Goal: Task Accomplishment & Management: Use online tool/utility

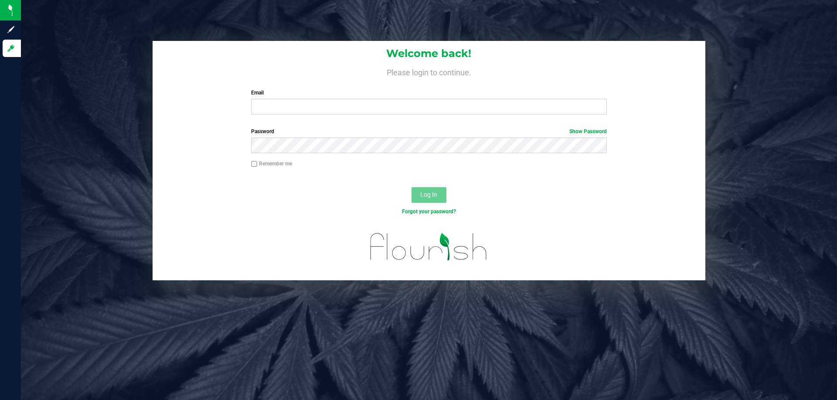
click at [353, 116] on div "Welcome back! Please login to continue. Email Required Please format your email…" at bounding box center [429, 81] width 553 height 81
click at [348, 112] on input "Email" at bounding box center [428, 107] width 355 height 16
type input "[EMAIL_ADDRESS][DOMAIN_NAME]"
click at [411, 187] on button "Log In" at bounding box center [428, 195] width 35 height 16
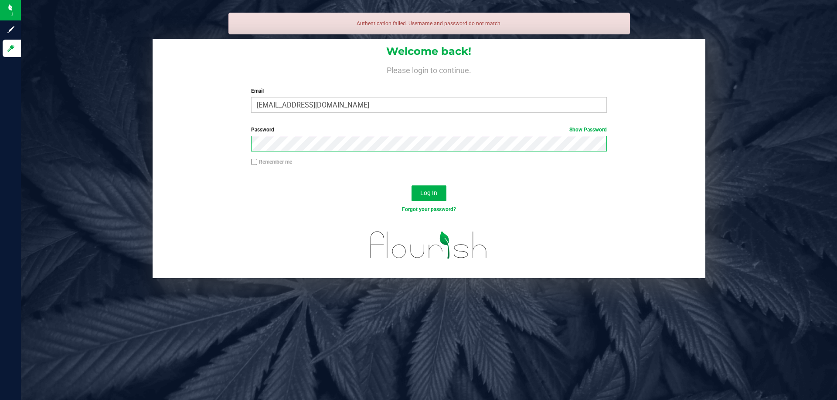
click at [411, 186] on button "Log In" at bounding box center [428, 194] width 35 height 16
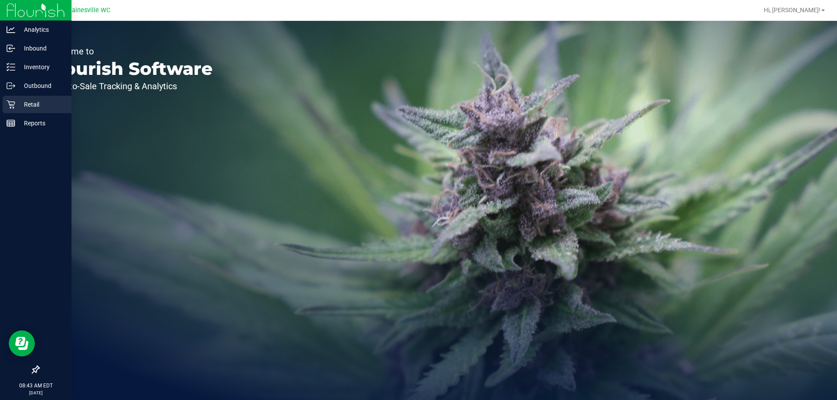
click at [33, 104] on p "Retail" at bounding box center [41, 104] width 52 height 10
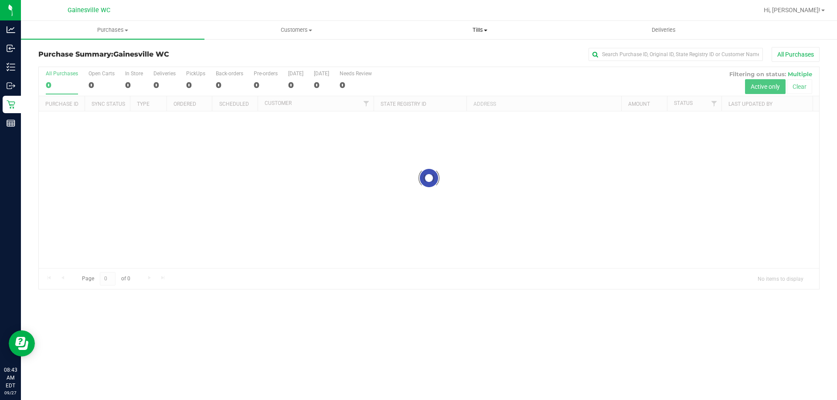
click at [463, 29] on span "Tills" at bounding box center [479, 30] width 183 height 8
click at [440, 52] on span "Manage tills" at bounding box center [417, 52] width 59 height 7
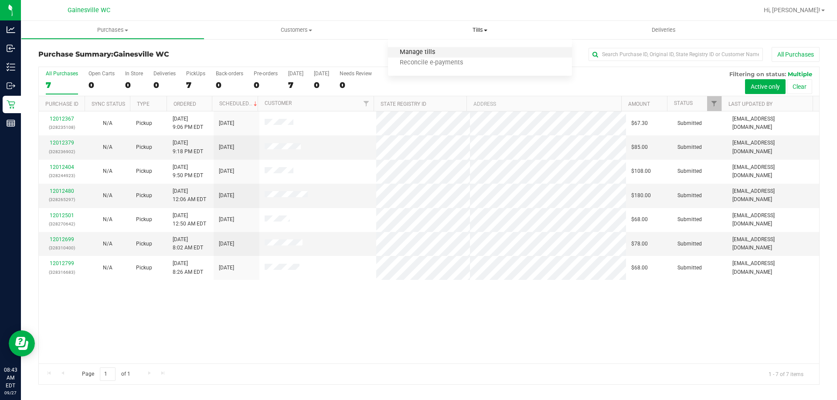
click at [440, 54] on span "Manage tills" at bounding box center [417, 52] width 59 height 7
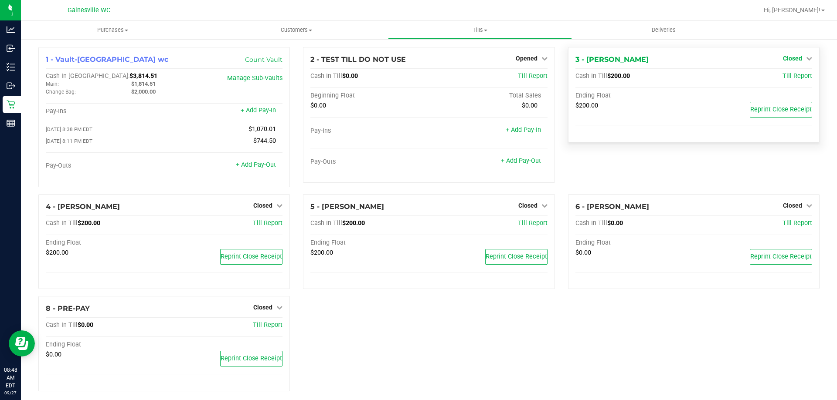
click at [786, 60] on span "Closed" at bounding box center [792, 58] width 19 height 7
click at [784, 78] on link "Open Till" at bounding box center [791, 76] width 23 height 7
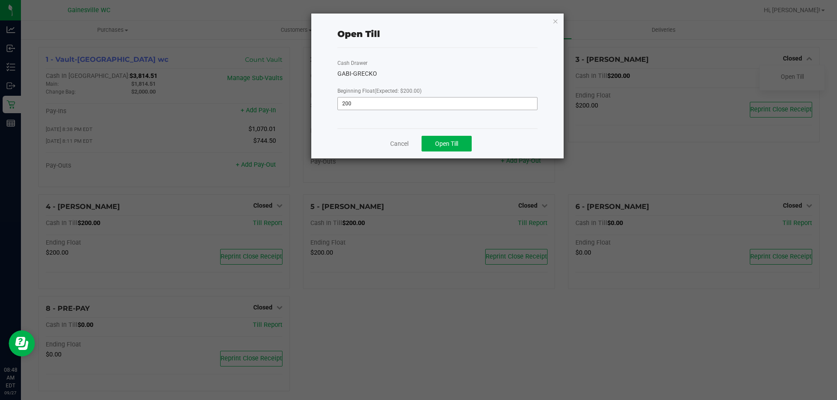
click at [446, 107] on input "200" at bounding box center [437, 104] width 199 height 12
type input "$200.00"
click at [447, 136] on div "Cancel Open Till" at bounding box center [437, 144] width 200 height 30
click at [448, 139] on button "Open Till" at bounding box center [446, 144] width 50 height 16
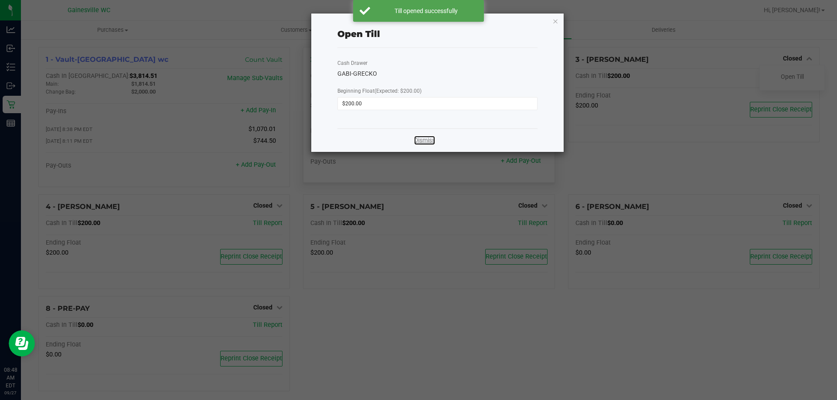
click at [430, 139] on link "Dismiss" at bounding box center [424, 140] width 21 height 9
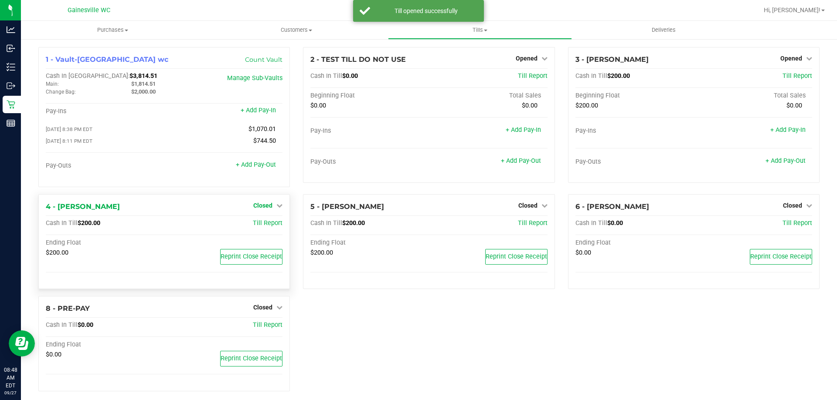
click at [261, 205] on span "Closed" at bounding box center [262, 205] width 19 height 7
click at [266, 227] on link "Open Till" at bounding box center [262, 223] width 23 height 7
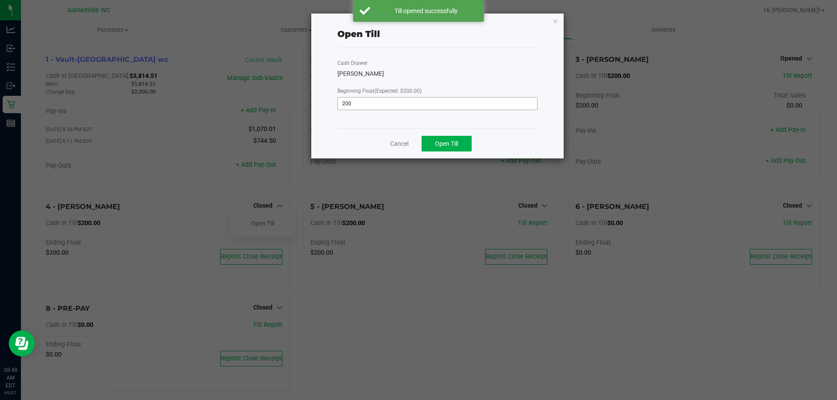
click at [481, 106] on input "200" at bounding box center [437, 104] width 199 height 12
type input "$200.00"
click at [462, 136] on div "Cancel Open Till" at bounding box center [437, 144] width 200 height 30
click at [461, 143] on button "Open Till" at bounding box center [446, 144] width 50 height 16
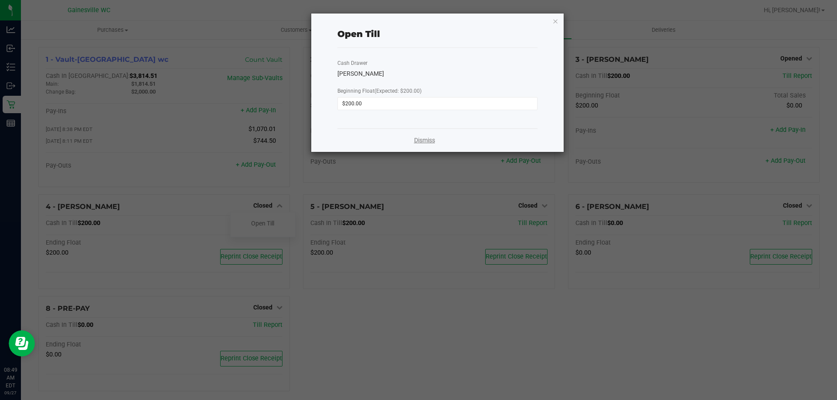
click at [429, 140] on link "Dismiss" at bounding box center [424, 140] width 21 height 9
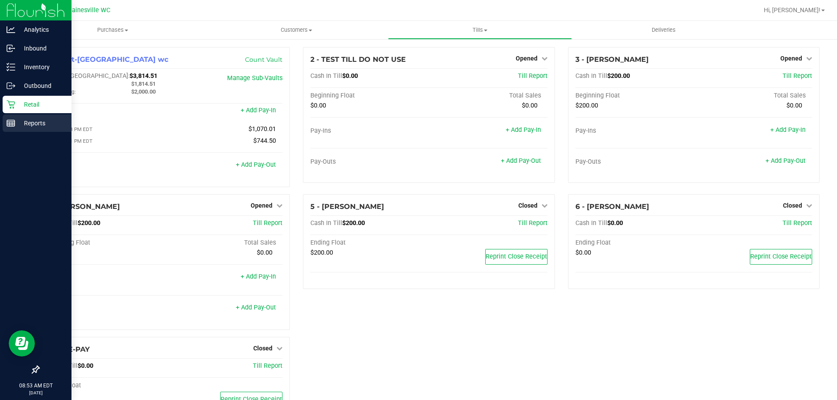
click at [32, 119] on p "Reports" at bounding box center [41, 123] width 52 height 10
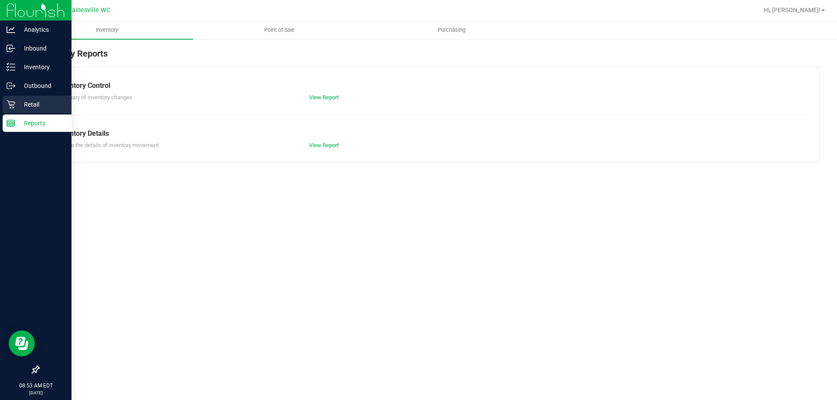
click at [29, 108] on p "Retail" at bounding box center [41, 104] width 52 height 10
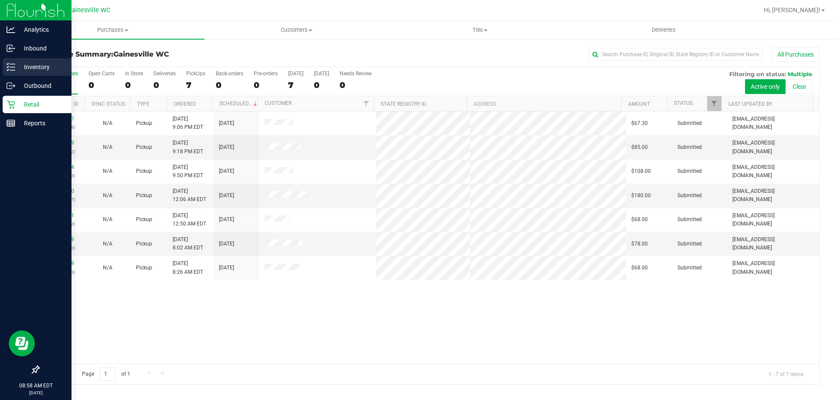
click at [15, 70] on line at bounding box center [12, 70] width 5 height 0
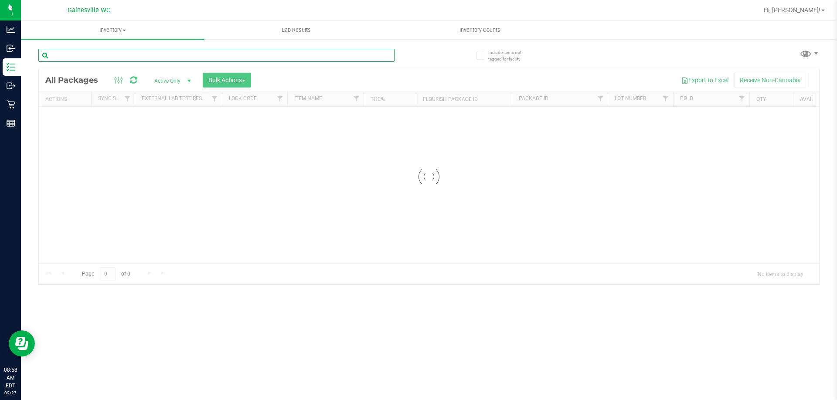
click at [112, 51] on input "text" at bounding box center [216, 55] width 356 height 13
type input "4882302161150000"
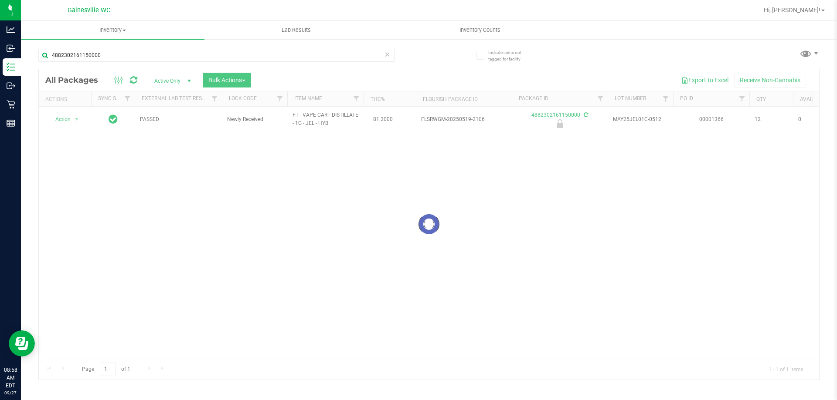
click at [72, 119] on div at bounding box center [429, 224] width 780 height 311
click at [72, 119] on span "select" at bounding box center [76, 119] width 11 height 12
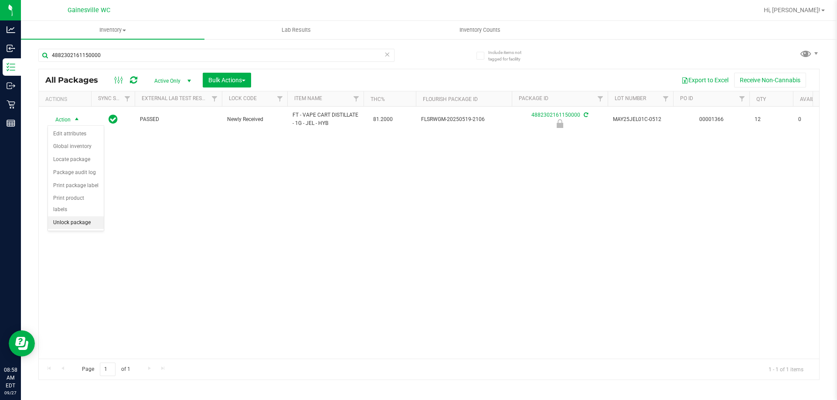
click at [82, 217] on li "Unlock package" at bounding box center [76, 223] width 56 height 13
